Goal: Transaction & Acquisition: Purchase product/service

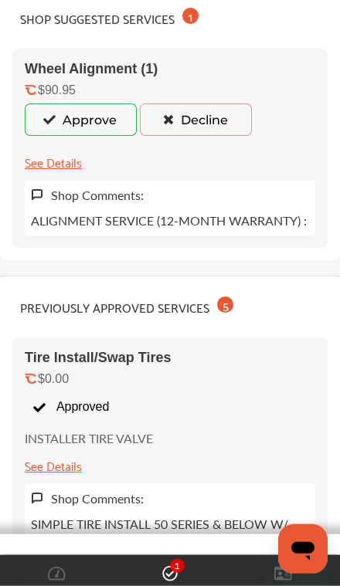
scroll to position [274, 0]
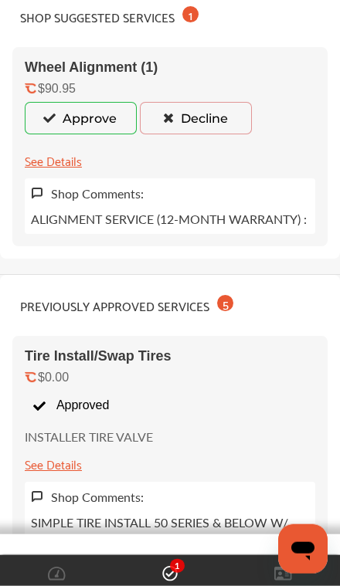
click at [106, 121] on button "Approve" at bounding box center [81, 118] width 112 height 32
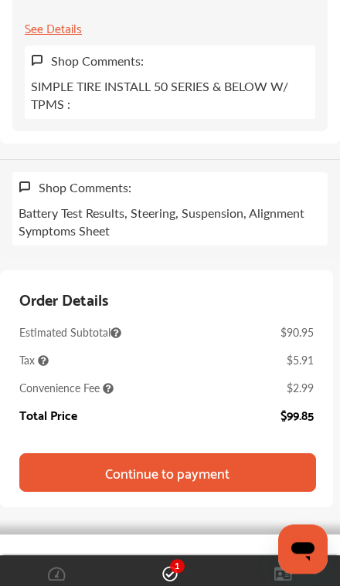
scroll to position [1738, 0]
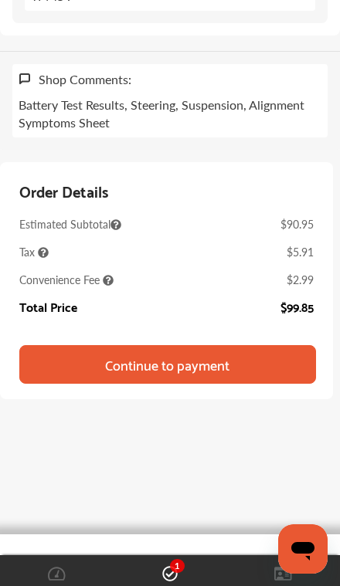
click at [181, 372] on div "Continue to payment" at bounding box center [167, 364] width 124 height 15
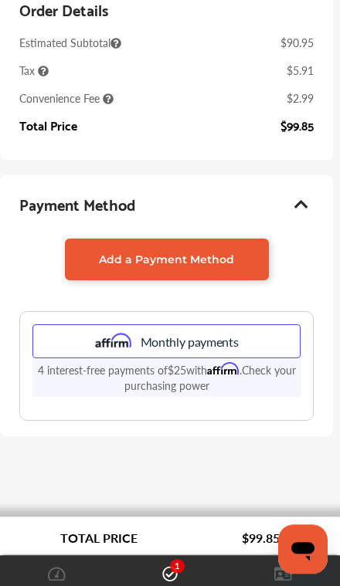
scroll to position [332, 0]
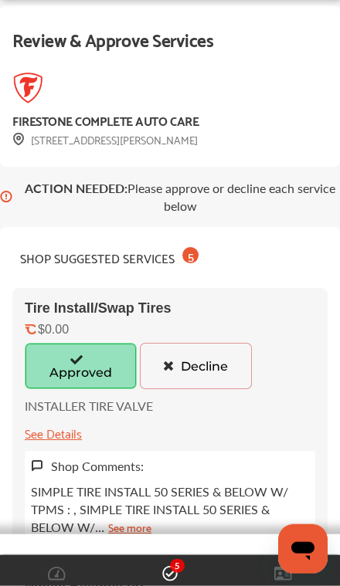
scroll to position [34, 0]
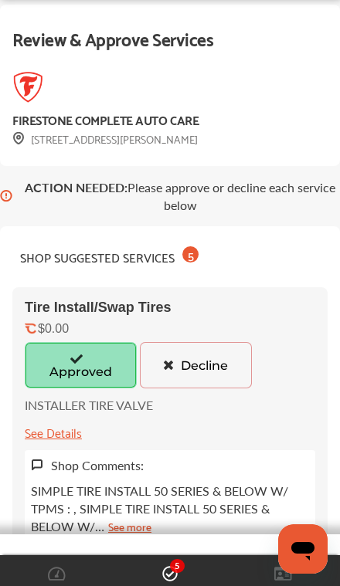
click at [77, 364] on icon at bounding box center [77, 358] width 15 height 11
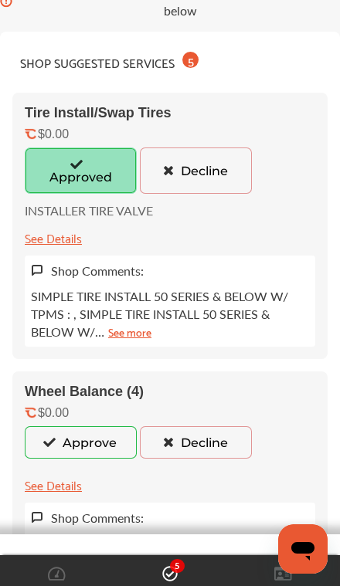
scroll to position [226, 0]
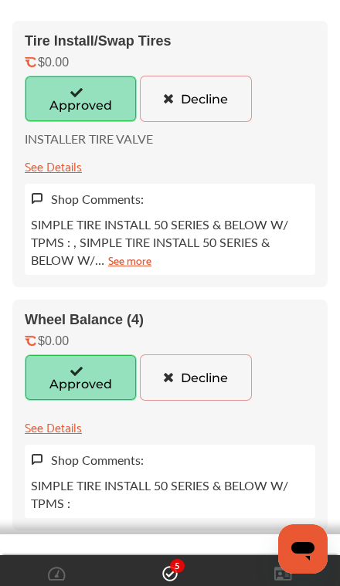
click at [71, 376] on icon at bounding box center [77, 370] width 15 height 11
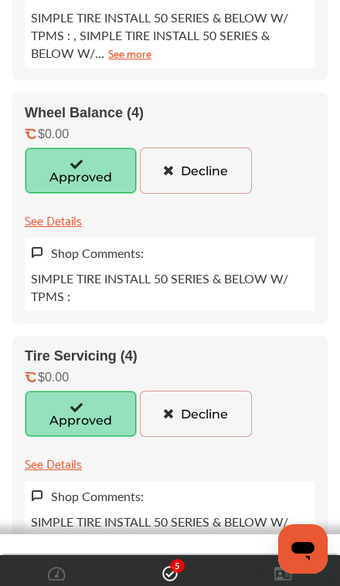
click at [82, 412] on icon at bounding box center [77, 407] width 15 height 11
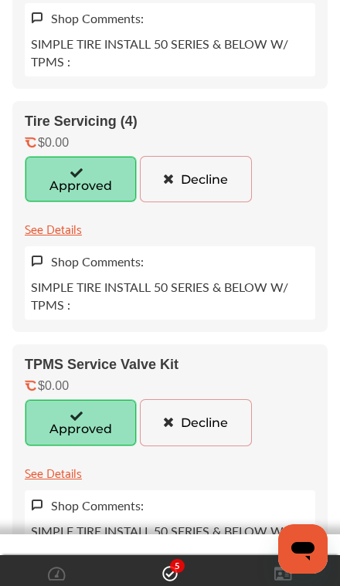
click at [81, 421] on icon at bounding box center [77, 415] width 15 height 11
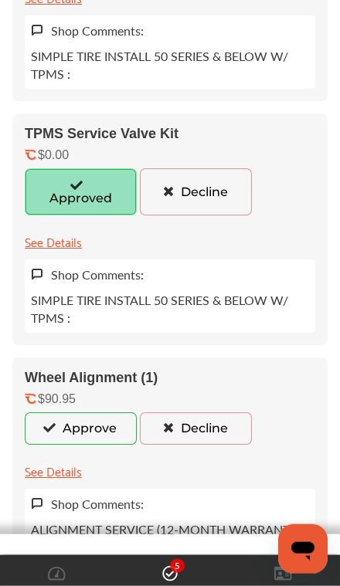
scroll to position [975, 0]
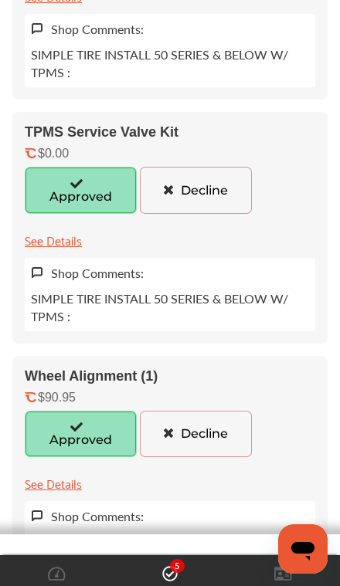
click at [83, 432] on icon at bounding box center [77, 426] width 15 height 11
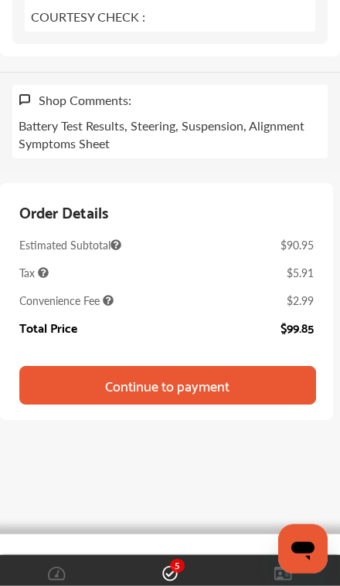
scroll to position [1806, 0]
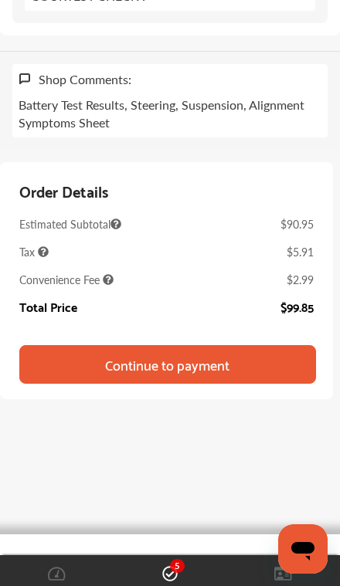
click at [151, 372] on div "Continue to payment" at bounding box center [167, 364] width 124 height 15
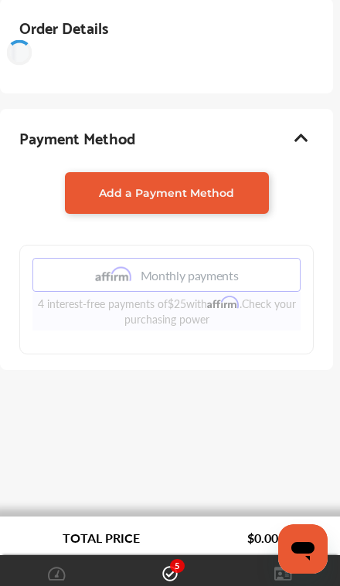
scroll to position [246, 0]
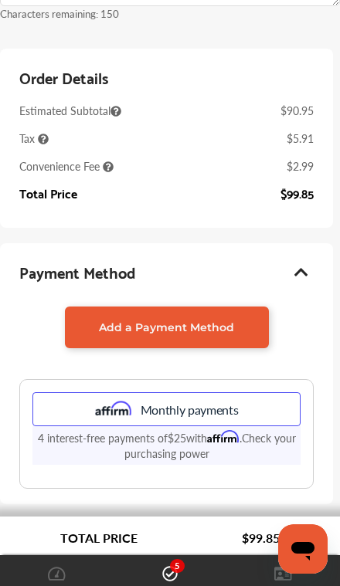
click at [195, 334] on span "Add a Payment Method" at bounding box center [166, 328] width 135 height 14
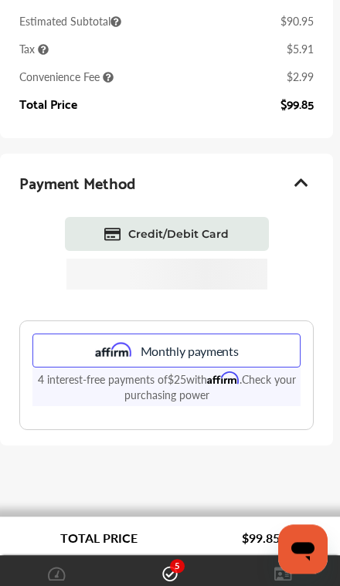
scroll to position [355, 0]
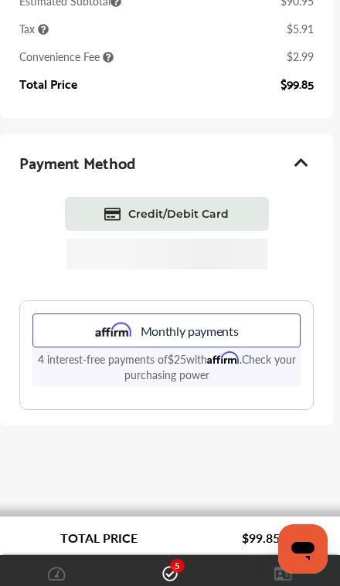
click at [175, 221] on span "Credit/Debit Card" at bounding box center [178, 214] width 100 height 14
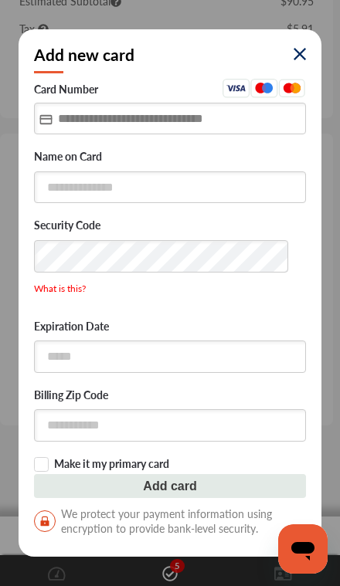
click at [130, 134] on input "text" at bounding box center [170, 119] width 272 height 32
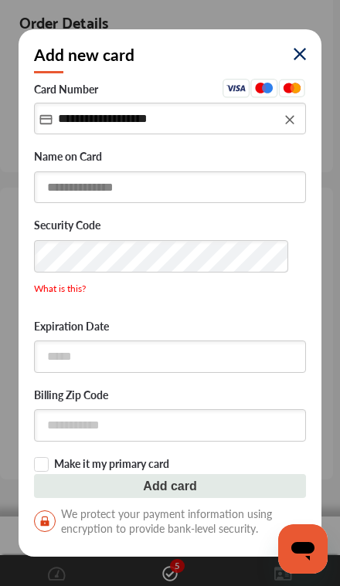
click at [139, 203] on input "text" at bounding box center [170, 187] width 272 height 32
type input "**********"
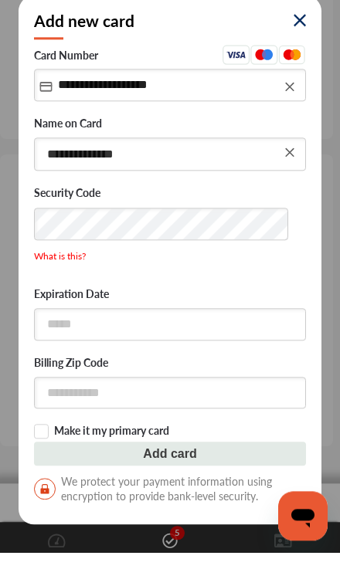
click at [77, 192] on input "**********" at bounding box center [170, 187] width 272 height 33
type input "**********"
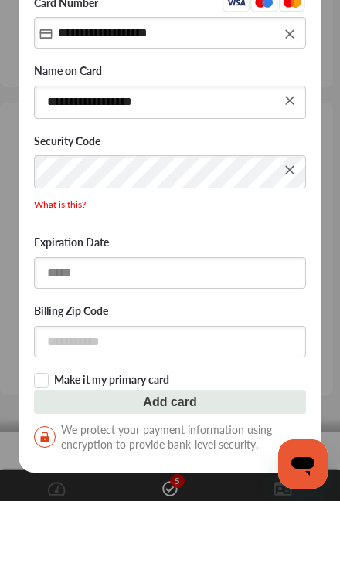
click at [133, 342] on input "text" at bounding box center [170, 358] width 272 height 32
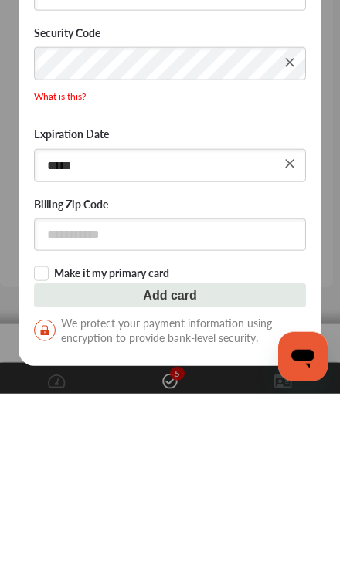
type input "*****"
click at [127, 411] on input "text" at bounding box center [170, 427] width 272 height 32
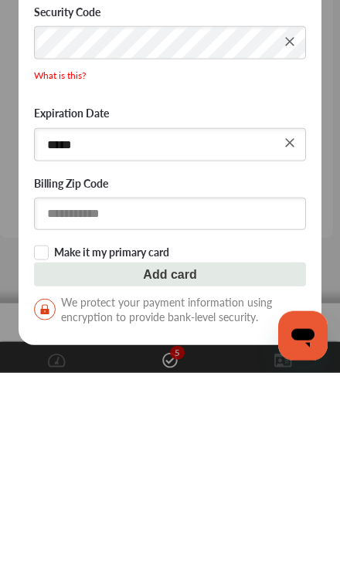
type input "*****"
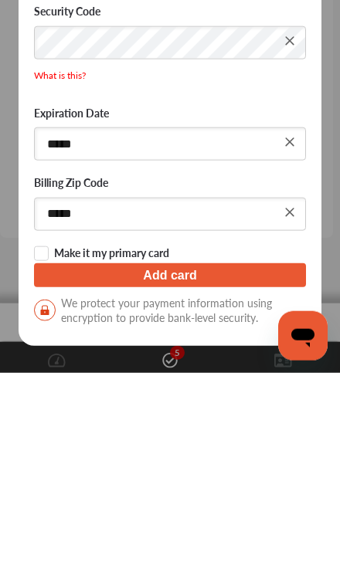
scroll to position [363, 0]
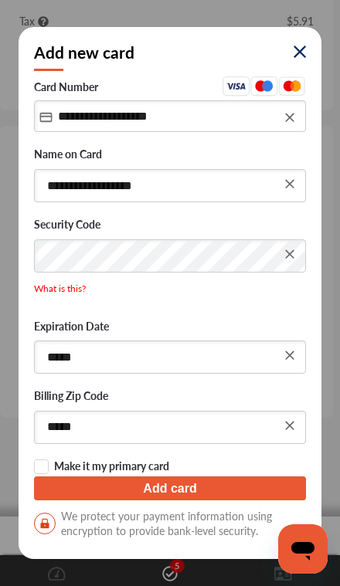
click at [185, 500] on button "Add card" at bounding box center [170, 489] width 272 height 24
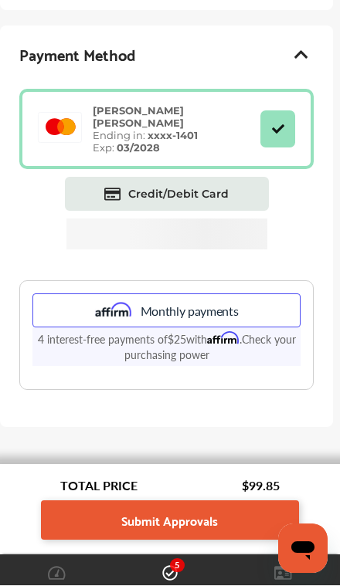
scroll to position [463, 0]
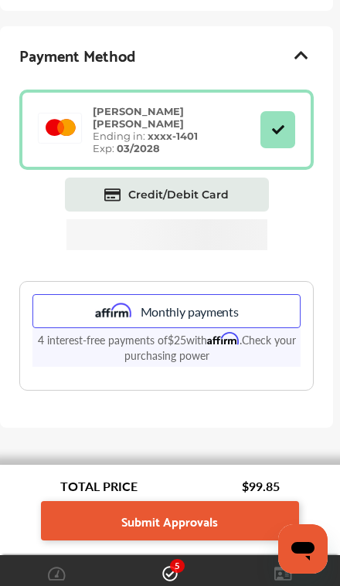
click at [164, 531] on span "Submit Approvals" at bounding box center [169, 520] width 97 height 21
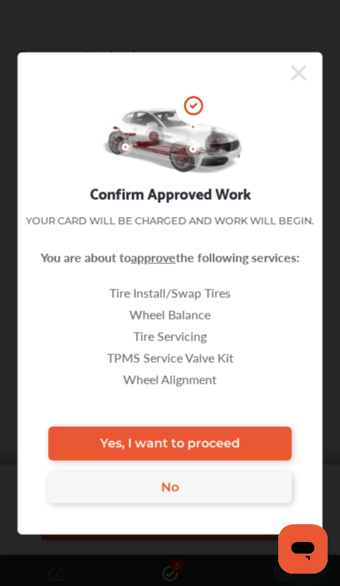
click at [160, 451] on span "Yes, I want to proceed" at bounding box center [170, 443] width 140 height 15
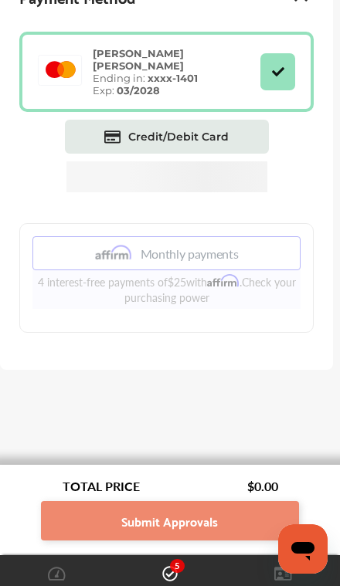
scroll to position [376, 0]
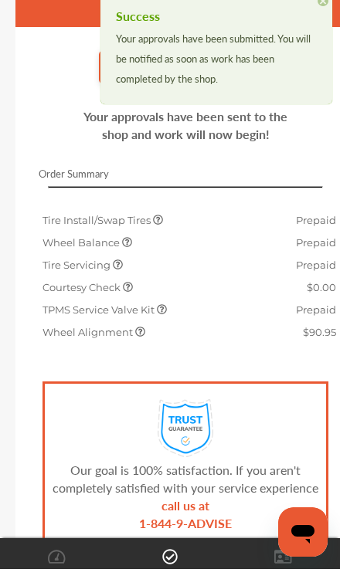
scroll to position [181, 0]
